Goal: Task Accomplishment & Management: Manage account settings

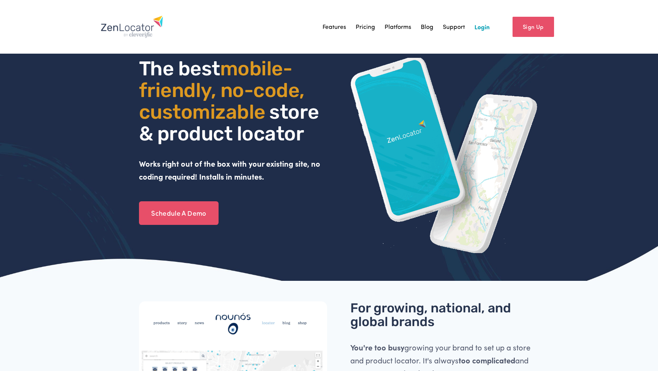
click at [479, 24] on link "Login" at bounding box center [481, 26] width 15 height 11
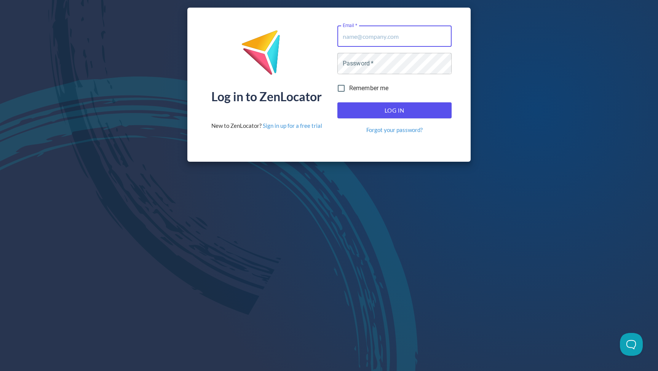
type input "[EMAIL_ADDRESS][DOMAIN_NAME]"
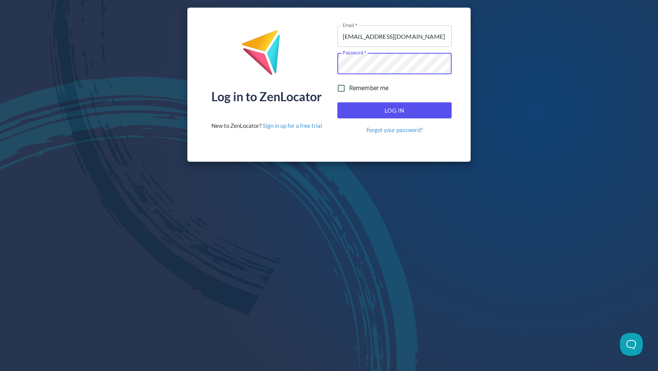
click at [394, 110] on button "Log In" at bounding box center [394, 110] width 114 height 16
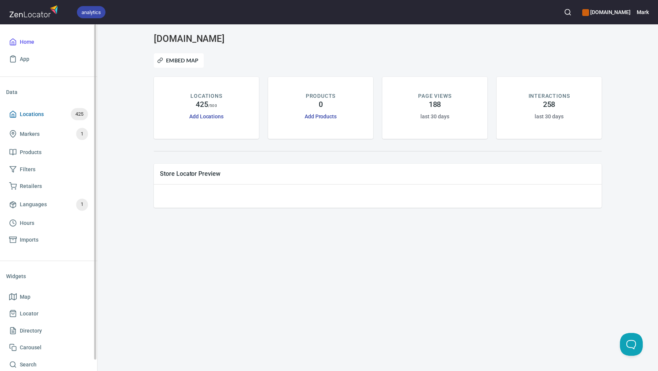
click at [34, 115] on span "Locations" at bounding box center [32, 115] width 24 height 10
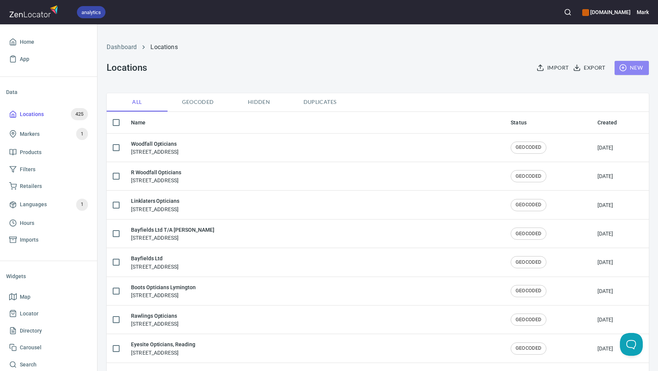
click at [632, 68] on span "New" at bounding box center [632, 68] width 22 height 10
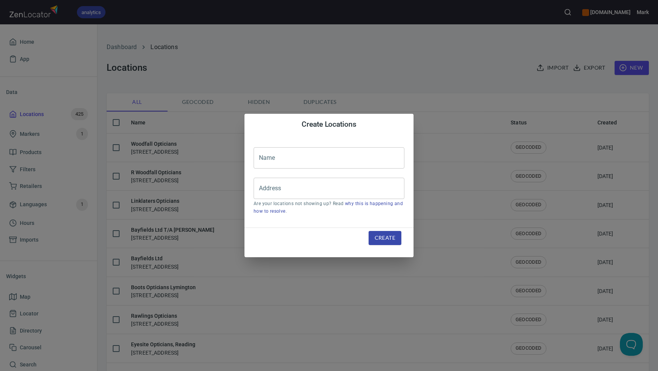
click at [453, 37] on div "Create Locations Name Name Address Address Are your locations not showing up? R…" at bounding box center [329, 185] width 658 height 371
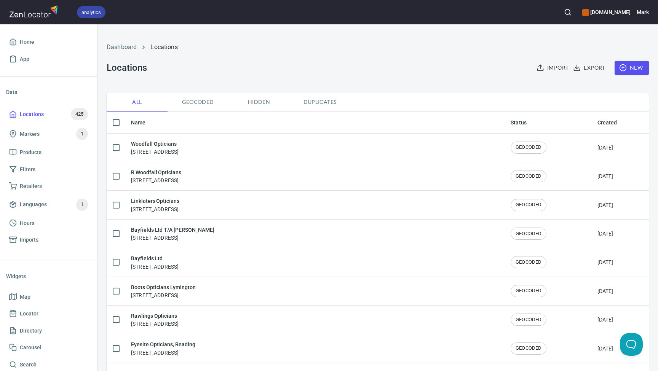
click at [140, 125] on th "Name" at bounding box center [315, 123] width 380 height 22
click at [400, 124] on th "Name" at bounding box center [315, 123] width 380 height 22
click at [599, 73] on button "Export" at bounding box center [590, 68] width 37 height 14
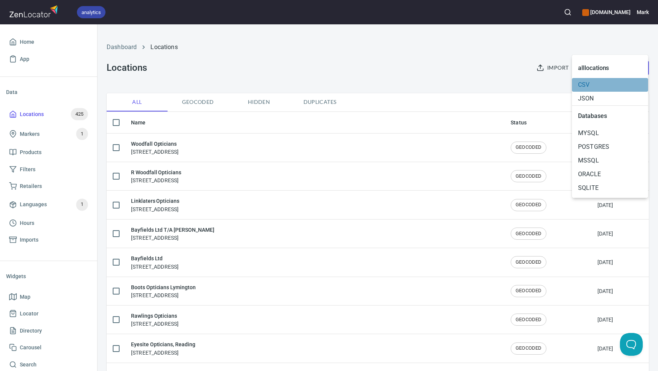
click at [589, 85] on span "CSV" at bounding box center [610, 84] width 64 height 9
click at [412, 83] on div at bounding box center [329, 185] width 658 height 371
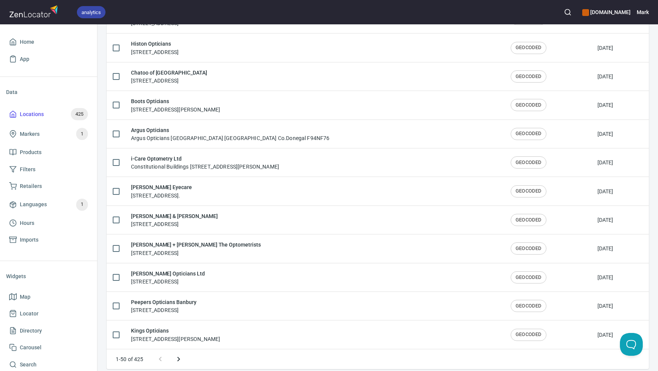
scroll to position [1219, 0]
click at [181, 356] on icon "Next page" at bounding box center [178, 360] width 9 height 9
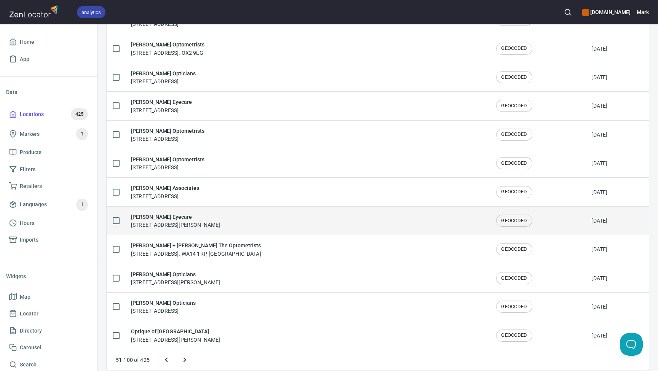
scroll to position [0, 0]
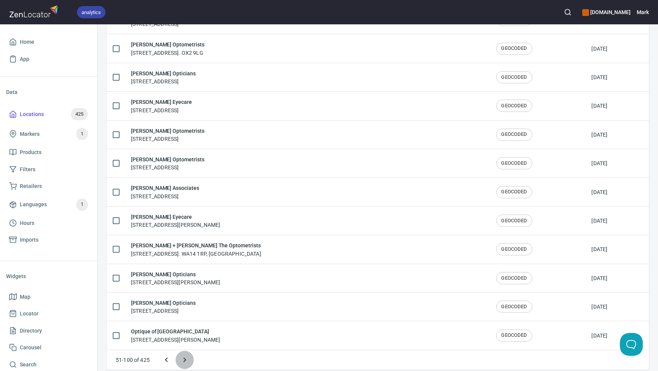
click at [187, 356] on icon "Next page" at bounding box center [184, 360] width 9 height 9
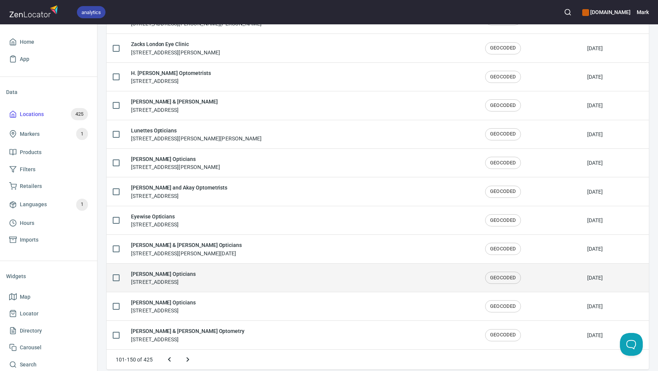
scroll to position [1219, 0]
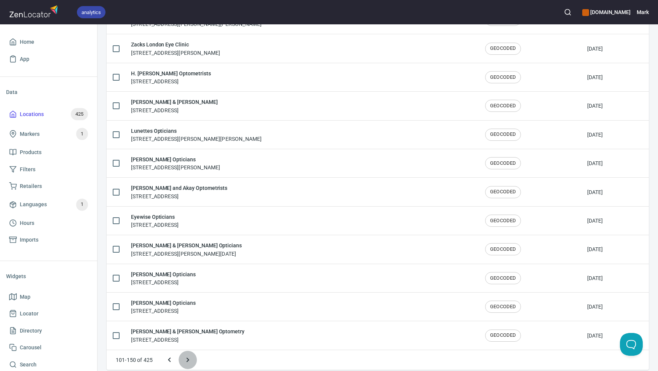
click at [190, 357] on button "Next page" at bounding box center [188, 360] width 18 height 18
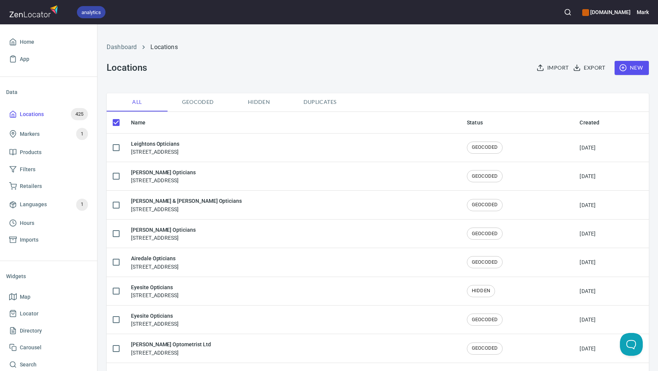
checkbox input "false"
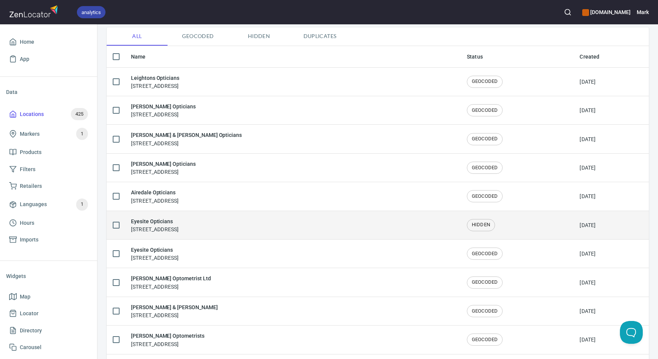
scroll to position [466, 0]
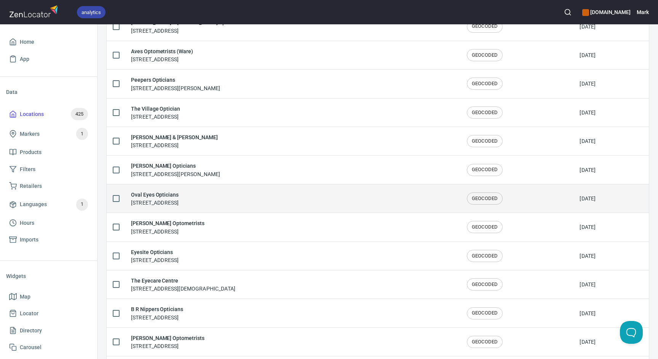
click at [173, 186] on td "Oval Eyes Opticians [STREET_ADDRESS]" at bounding box center [293, 198] width 336 height 29
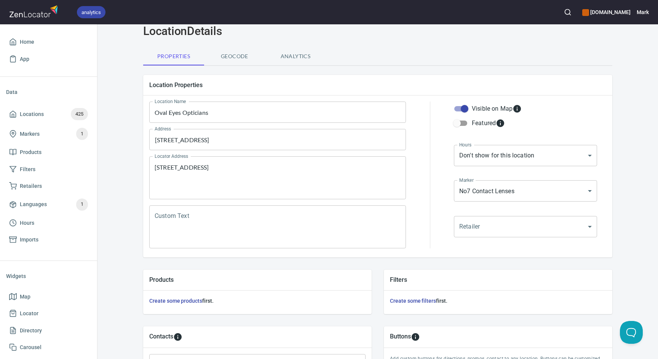
scroll to position [30, 0]
click at [465, 124] on input "Featured" at bounding box center [456, 124] width 43 height 14
checkbox input "true"
click at [507, 61] on div "Properties Geocode Analytics" at bounding box center [377, 57] width 469 height 18
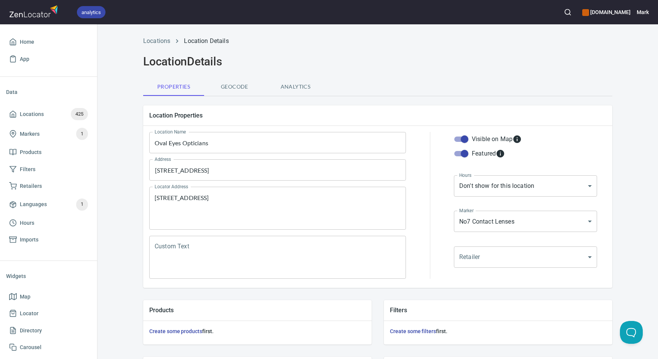
scroll to position [0, 0]
click at [236, 91] on span "Geocode" at bounding box center [235, 87] width 52 height 10
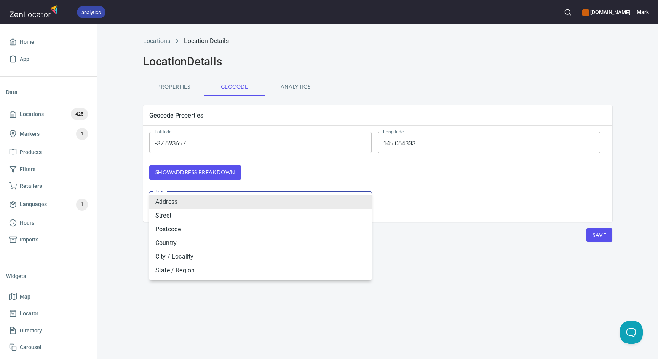
click at [235, 201] on body "analytics [DOMAIN_NAME] Mark Home App Data Locations 425 Markers 1 Products Fil…" at bounding box center [329, 179] width 658 height 359
click at [282, 174] on div at bounding box center [329, 179] width 658 height 359
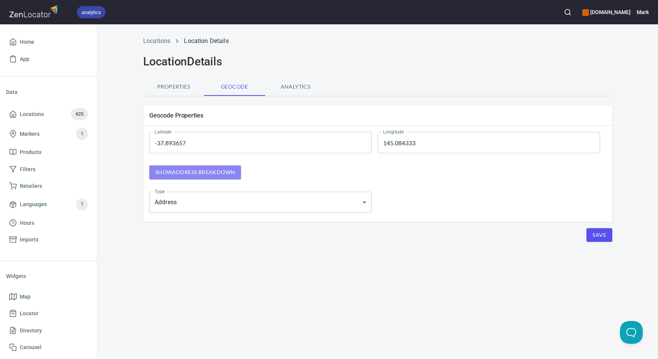
click at [211, 168] on button "Show address breakdown" at bounding box center [195, 173] width 92 height 14
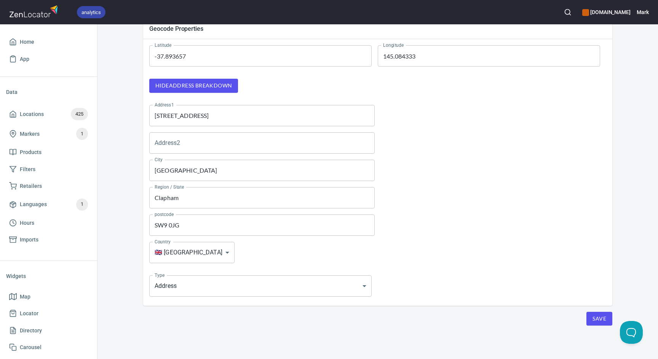
scroll to position [86, 0]
click at [286, 294] on body "analytics [DOMAIN_NAME] Mark Home App Data Locations 425 Markers 1 Products Fil…" at bounding box center [329, 179] width 658 height 359
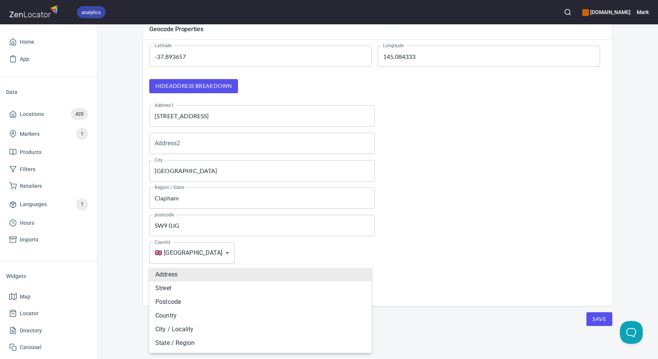
click at [455, 273] on div at bounding box center [329, 179] width 658 height 359
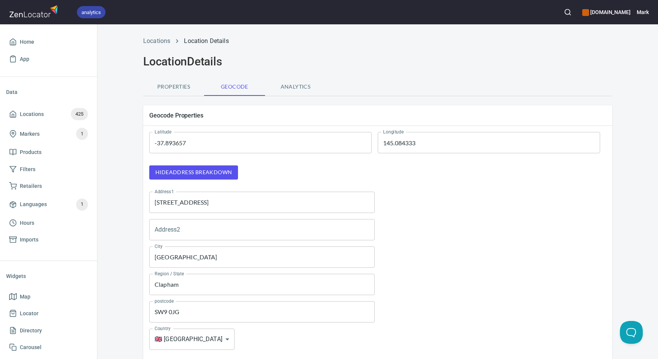
scroll to position [0, 0]
click at [300, 83] on span "Analytics" at bounding box center [296, 87] width 52 height 10
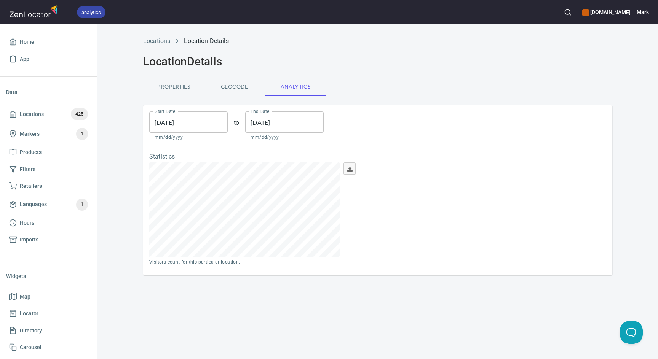
scroll to position [95, 190]
click at [183, 87] on span "Properties" at bounding box center [174, 87] width 52 height 10
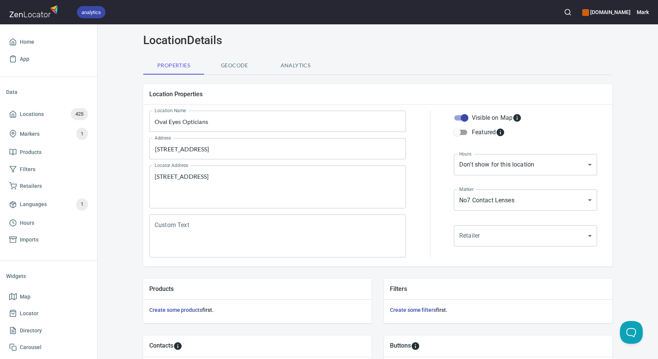
scroll to position [22, 0]
click at [519, 243] on body "analytics [DOMAIN_NAME] Mark Home App Data Locations 425 Markers 1 Products Fil…" at bounding box center [329, 179] width 658 height 359
click at [614, 219] on div at bounding box center [329, 179] width 658 height 359
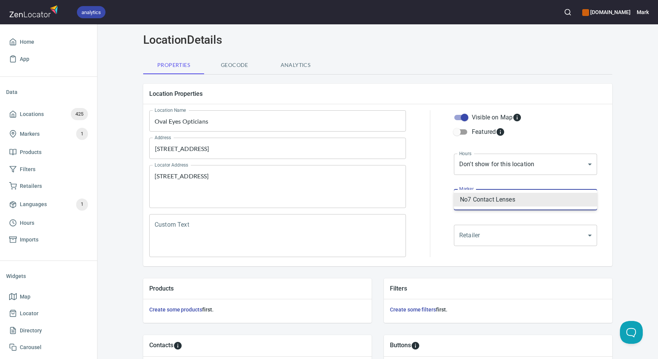
click at [529, 208] on body "analytics [DOMAIN_NAME] Mark Home App Data Locations 425 Markers 1 Products Fil…" at bounding box center [329, 179] width 658 height 359
click at [623, 186] on div at bounding box center [329, 179] width 658 height 359
click at [467, 133] on input "Featured" at bounding box center [456, 132] width 43 height 14
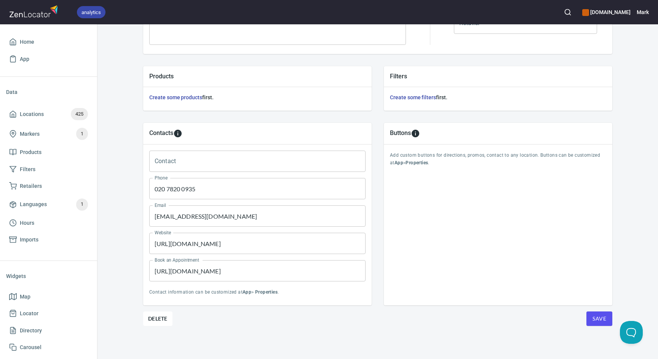
scroll to position [233, 0]
click at [596, 319] on span "Save" at bounding box center [600, 320] width 14 height 10
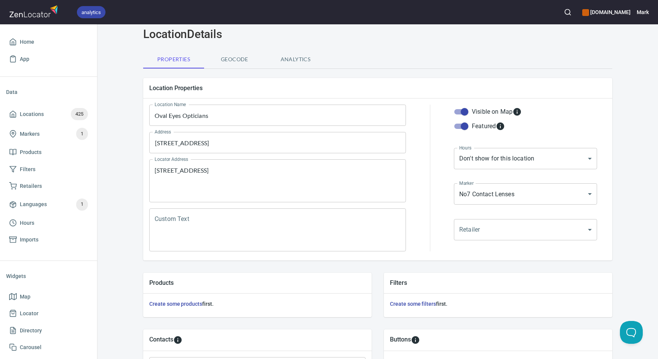
scroll to position [21, 0]
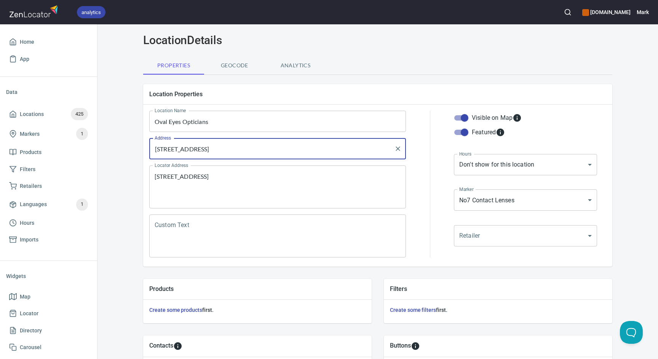
drag, startPoint x: 266, startPoint y: 149, endPoint x: 135, endPoint y: 150, distance: 130.6
click at [461, 132] on input "Featured" at bounding box center [464, 132] width 43 height 14
checkbox input "false"
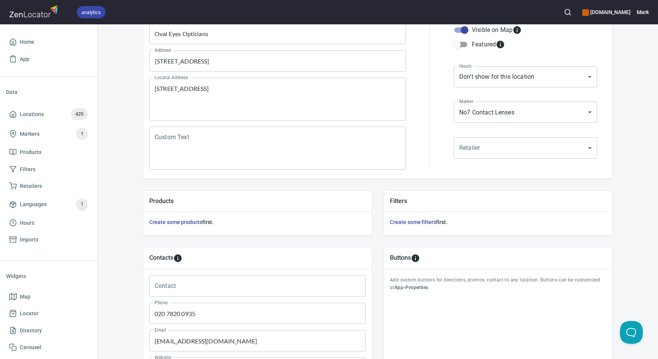
scroll to position [109, 0]
click at [563, 105] on body "analytics [DOMAIN_NAME] Mark Home App Data Locations 425 Markers 1 Products Fil…" at bounding box center [329, 179] width 658 height 359
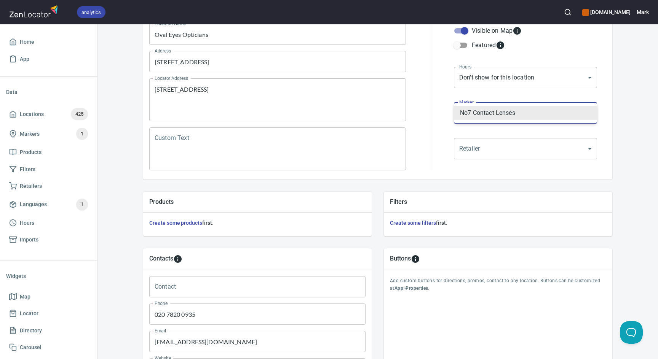
click at [615, 97] on div at bounding box center [329, 179] width 658 height 359
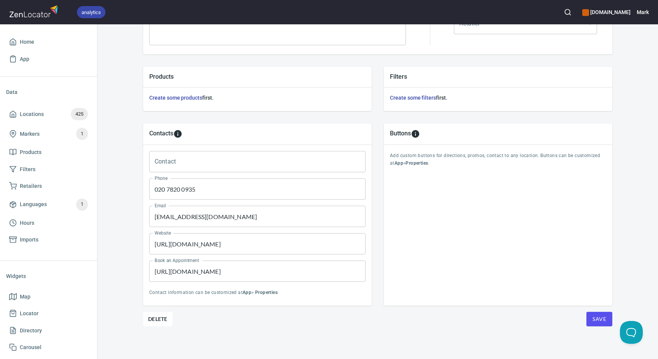
scroll to position [233, 0]
click at [181, 164] on input "Contact" at bounding box center [257, 162] width 216 height 21
click at [218, 143] on div "Contacts" at bounding box center [257, 134] width 228 height 21
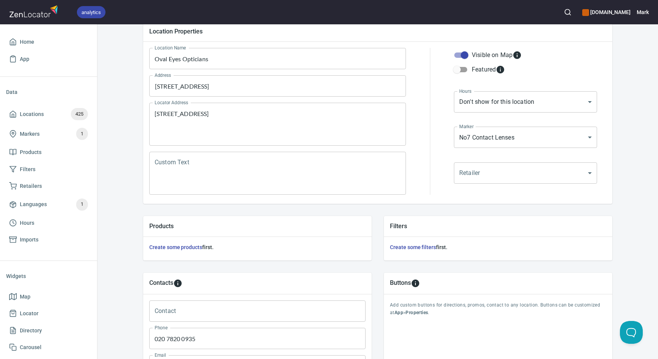
scroll to position [83, 0]
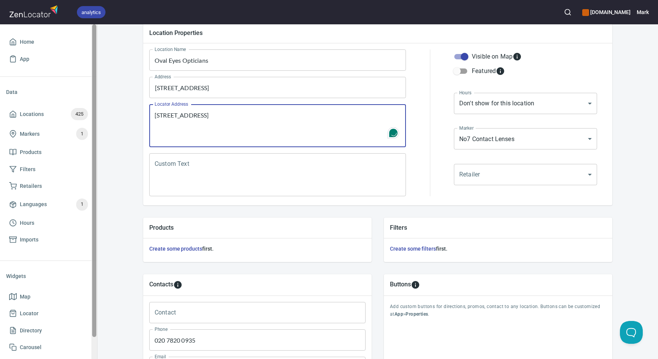
drag, startPoint x: 270, startPoint y: 121, endPoint x: 96, endPoint y: 118, distance: 174.4
click at [96, 118] on div "analytics [DOMAIN_NAME] Mark Home App Data Locations 425 Markers 1 Products Fil…" at bounding box center [329, 179] width 658 height 359
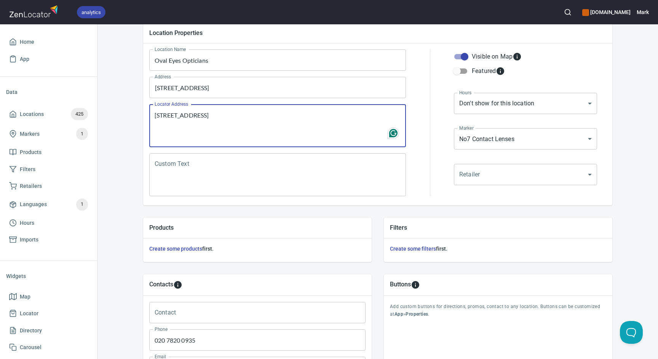
click at [288, 112] on textarea "[STREET_ADDRESS]" at bounding box center [278, 126] width 246 height 29
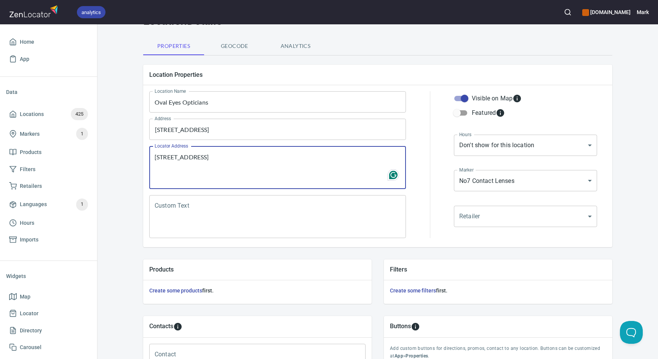
scroll to position [40, 0]
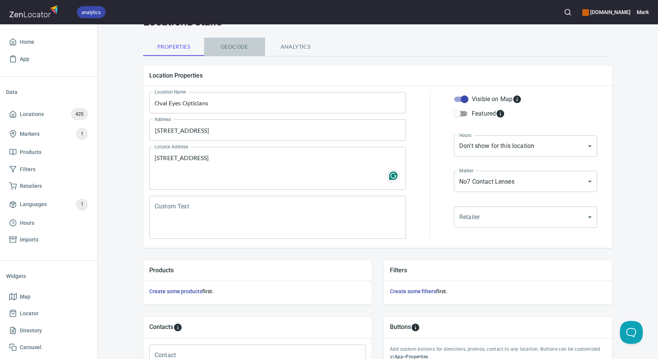
click at [237, 49] on span "Geocode" at bounding box center [235, 47] width 52 height 10
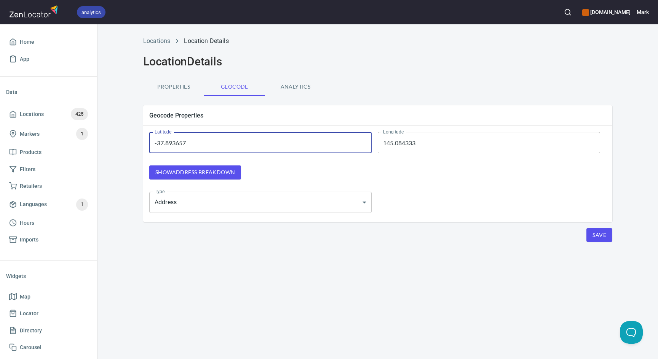
click at [249, 139] on input "-37.893657" at bounding box center [260, 142] width 222 height 21
click at [407, 142] on input "145.084333" at bounding box center [489, 142] width 222 height 21
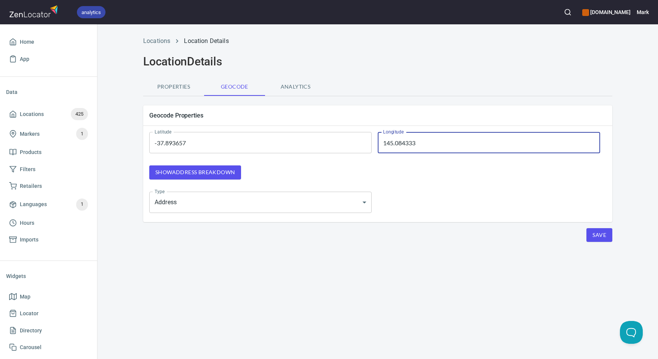
click at [407, 142] on input "145.084333" at bounding box center [489, 142] width 222 height 21
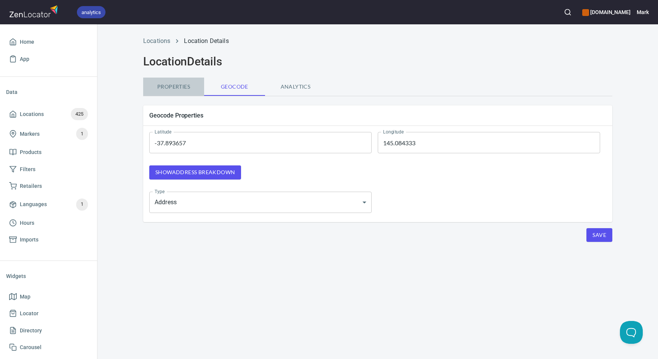
click at [181, 81] on button "Properties" at bounding box center [173, 87] width 61 height 18
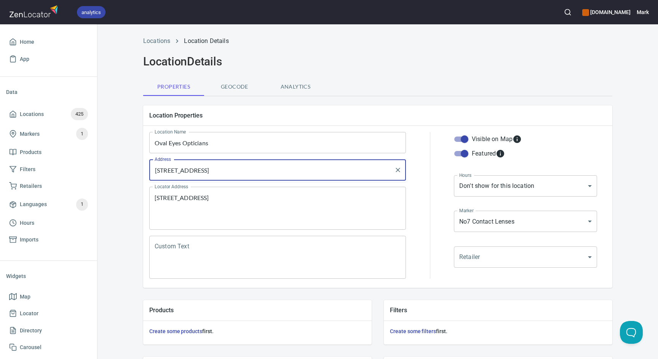
click at [257, 169] on input "[STREET_ADDRESS]" at bounding box center [272, 170] width 238 height 14
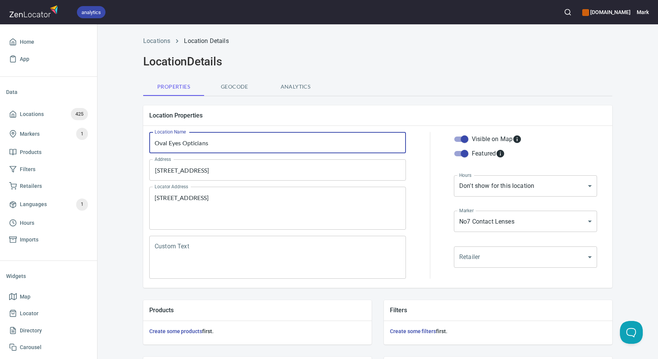
click at [196, 141] on input "Oval Eyes Opticians" at bounding box center [277, 142] width 257 height 21
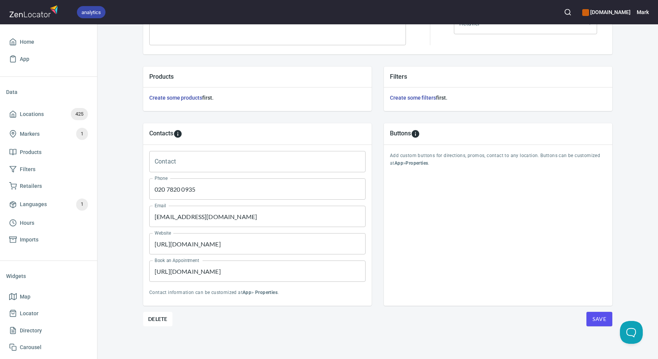
scroll to position [233, 0]
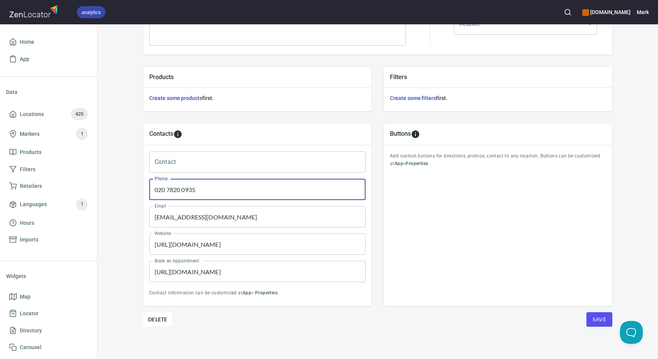
click at [196, 189] on input "020 7820 0935" at bounding box center [257, 189] width 216 height 21
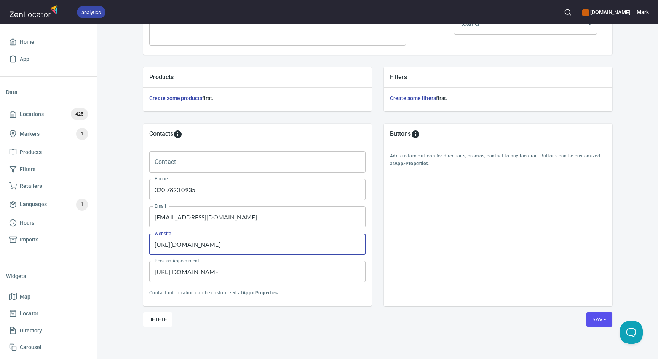
click at [201, 246] on input "[URL][DOMAIN_NAME]" at bounding box center [257, 244] width 216 height 21
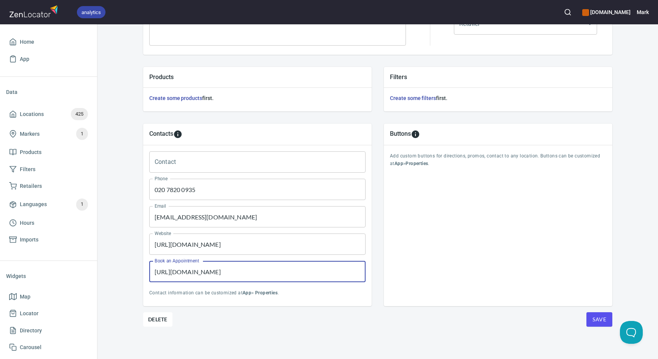
click at [279, 274] on input "[URL][DOMAIN_NAME]" at bounding box center [257, 271] width 216 height 21
click at [300, 319] on div "Delete Save" at bounding box center [377, 320] width 469 height 14
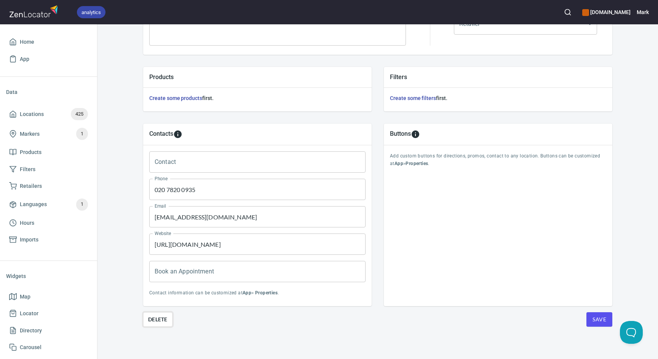
click at [159, 320] on span "Delete" at bounding box center [157, 319] width 19 height 9
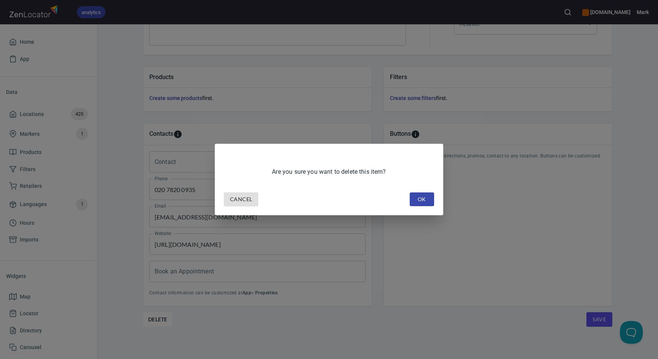
click at [427, 197] on span "OK" at bounding box center [422, 200] width 12 height 10
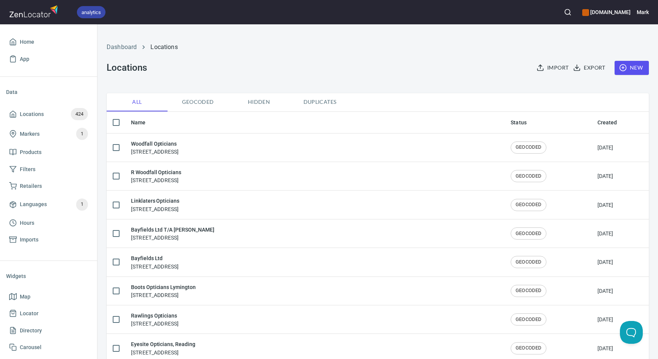
click at [628, 64] on span "New" at bounding box center [632, 68] width 22 height 10
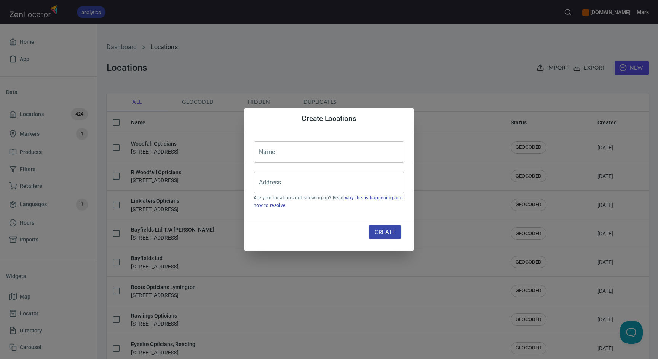
click at [331, 150] on input "text" at bounding box center [329, 152] width 151 height 21
paste input "Oval Eyes Opticians"
type input "Oval Eyes Opticians"
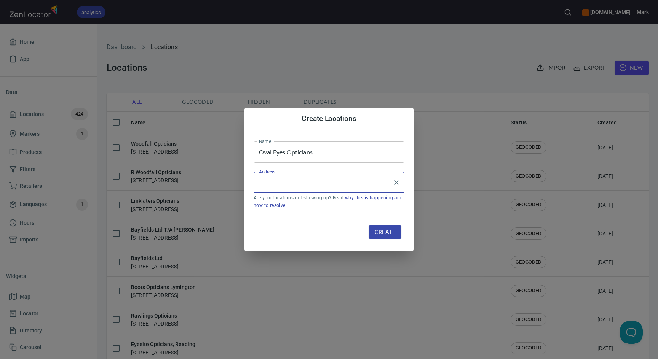
click at [309, 181] on input "Address" at bounding box center [323, 183] width 133 height 14
click at [297, 180] on input "Address" at bounding box center [323, 183] width 133 height 14
paste input "[STREET_ADDRESS]"
type input "[STREET_ADDRESS]"
click at [387, 231] on span "Create" at bounding box center [385, 233] width 21 height 10
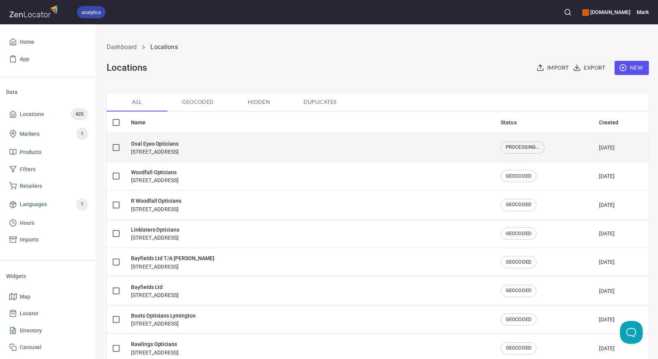
click at [179, 150] on div "Oval Eyes Opticians [STREET_ADDRESS]" at bounding box center [155, 148] width 48 height 16
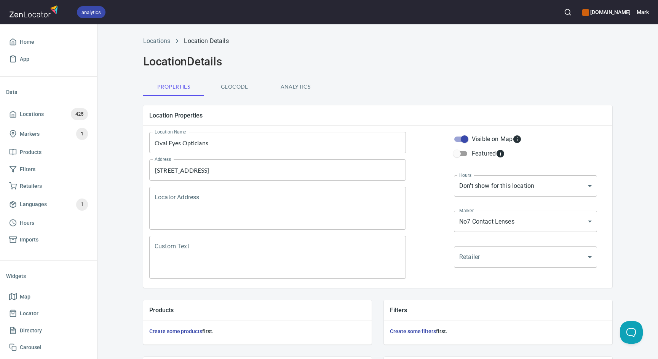
click at [240, 87] on span "Geocode" at bounding box center [235, 87] width 52 height 10
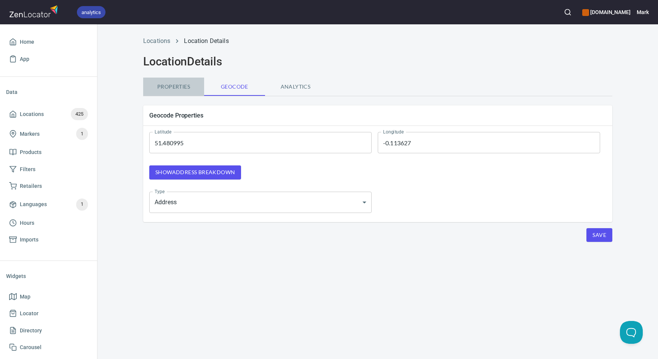
click at [165, 89] on span "Properties" at bounding box center [174, 87] width 52 height 10
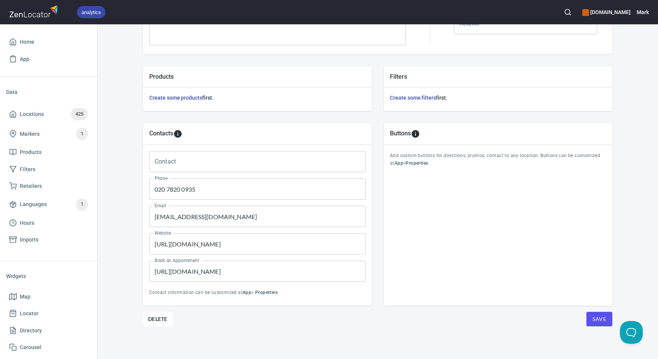
scroll to position [233, 0]
click at [601, 318] on span "Save" at bounding box center [600, 320] width 14 height 10
